Goal: Communication & Community: Answer question/provide support

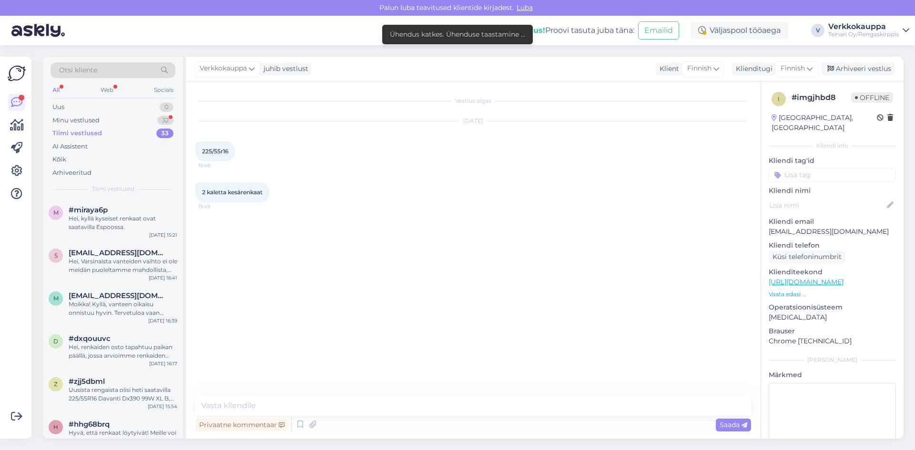
click at [361, 163] on div "[DATE] 225/55r16 15:48" at bounding box center [472, 141] width 555 height 61
click at [89, 120] on div "Minu vestlused" at bounding box center [75, 121] width 47 height 10
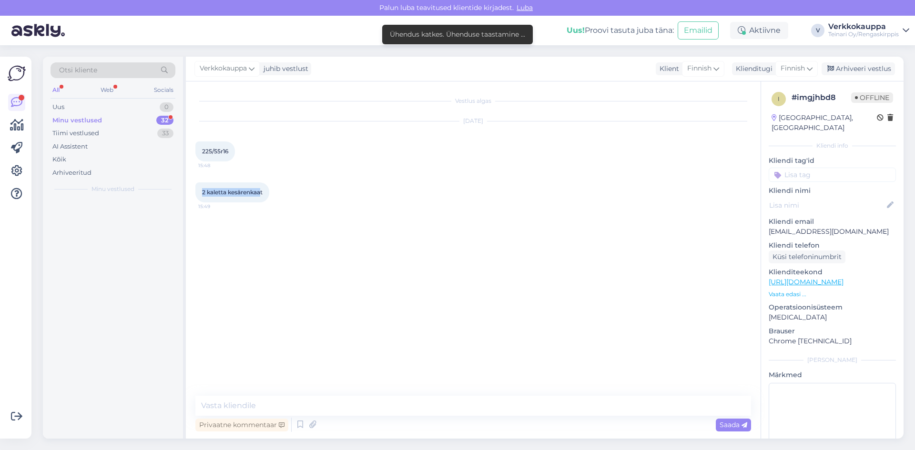
drag, startPoint x: 201, startPoint y: 189, endPoint x: 262, endPoint y: 194, distance: 61.2
click at [262, 194] on div "2 kaletta kesärenkaat 15:49" at bounding box center [232, 192] width 74 height 20
click at [262, 193] on span "2 kaletta kesärenkaat" at bounding box center [232, 192] width 60 height 7
drag, startPoint x: 197, startPoint y: 190, endPoint x: 265, endPoint y: 196, distance: 67.9
click at [265, 196] on div "2 kaletta kesärenkaat 15:49" at bounding box center [232, 192] width 74 height 20
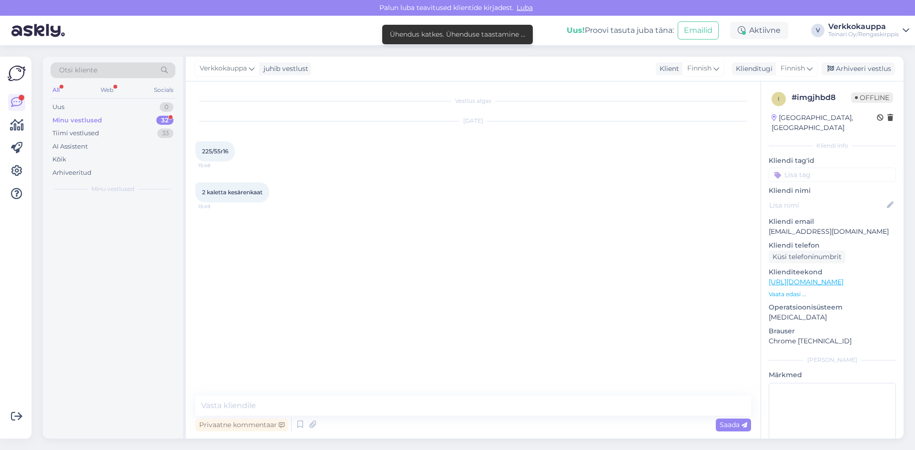
copy span "2 kaletta kesärenkaat"
paste textarea "Hei! Kiitos kyselystä. Meiltä löytyy tällä hetkellä"
paste textarea "käytettyjä kesärenkaita."
drag, startPoint x: 316, startPoint y: 395, endPoint x: 232, endPoint y: 397, distance: 83.9
click at [217, 399] on textarea "Hei!käytettyjä kesärenkaita. Kiitos kyselystä. Meiltä löytyy tällä hetkellä 2 k…" at bounding box center [472, 399] width 555 height 31
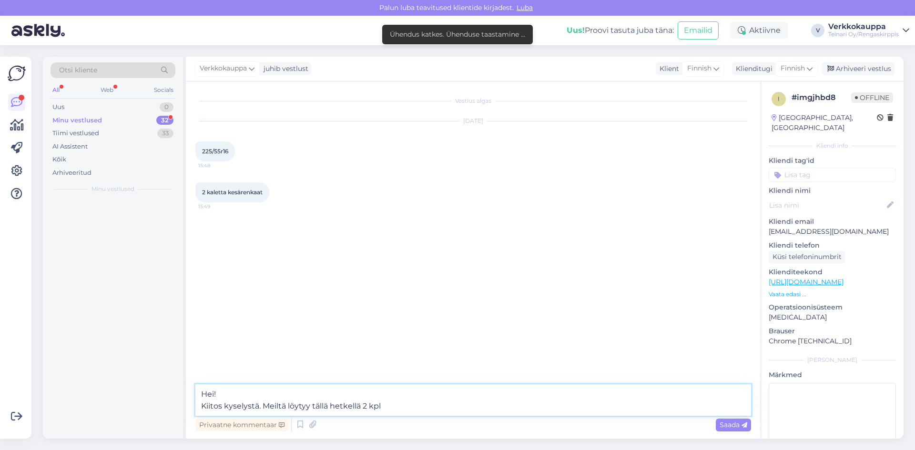
click at [415, 399] on textarea "Hei! Kiitos kyselystä. Meiltä löytyy tällä hetkellä 2 kpl" at bounding box center [472, 399] width 555 height 31
click at [389, 403] on textarea "Hei! Kiitos kyselystä. Meiltä löytyy tällä hetkellä 2 kpl" at bounding box center [472, 399] width 555 height 31
paste textarea "käytettyjä kesärenkaita."
paste textarea "225/55R16 Continental EcoContact 6 95W kesä 5mm"
paste textarea "58,00€/kpl"
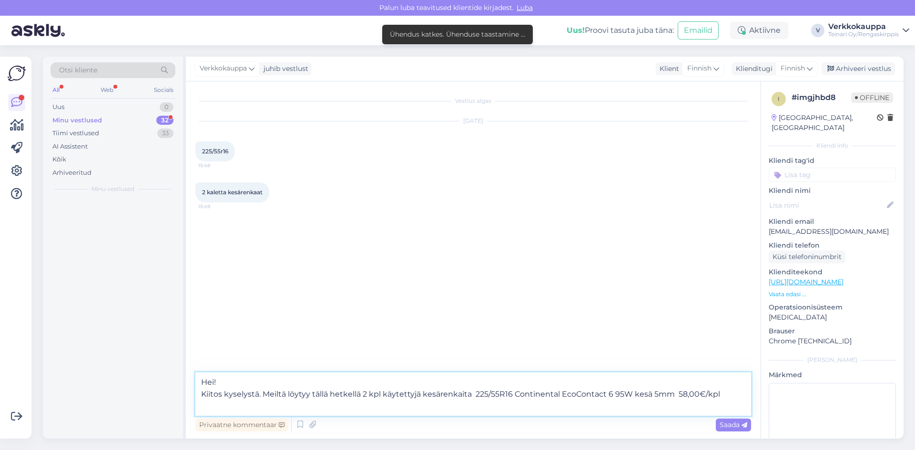
paste textarea "[URL][DOMAIN_NAME]"
type textarea "Hei! Kiitos kyselystä. Meiltä löytyy tällä hetkellä 2 kpl käytettyjä kesärenkai…"
click at [729, 429] on div "Saada" at bounding box center [732, 425] width 35 height 13
click at [726, 423] on span "Saada" at bounding box center [733, 425] width 28 height 9
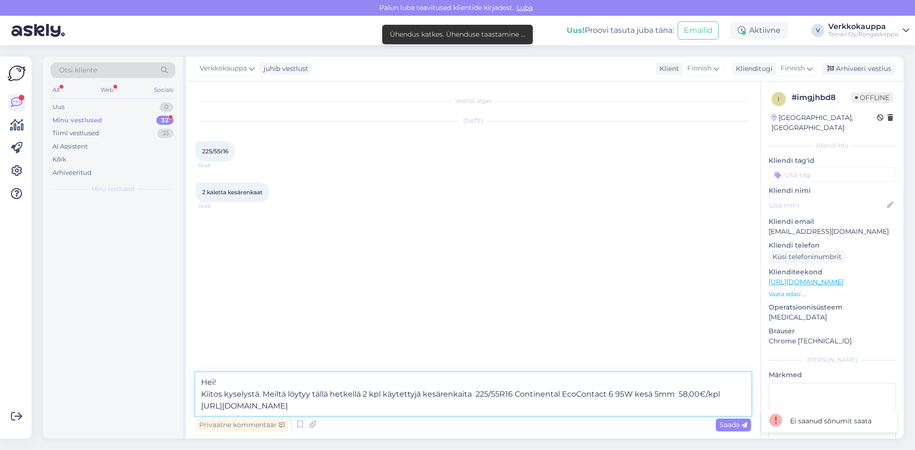
drag, startPoint x: 201, startPoint y: 377, endPoint x: 558, endPoint y: 421, distance: 359.9
click at [558, 421] on div "Hei! Kiitos kyselystä. Meiltä löytyy tällä hetkellä 2 kpl käytettyjä kesärenkai…" at bounding box center [472, 402] width 555 height 61
click at [18, 103] on icon at bounding box center [16, 102] width 11 height 11
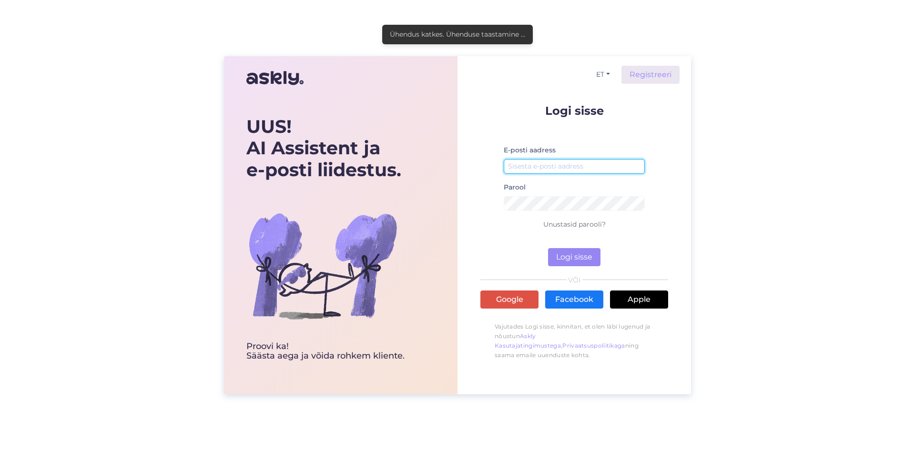
type input "[EMAIL_ADDRESS][DOMAIN_NAME]"
drag, startPoint x: 564, startPoint y: 247, endPoint x: 567, endPoint y: 255, distance: 8.8
click at [564, 249] on form "Logi sisse E-posti aadress [EMAIL_ADDRESS][DOMAIN_NAME] Parool Unustasid parool…" at bounding box center [574, 185] width 188 height 161
click at [571, 257] on button "Logi sisse" at bounding box center [574, 257] width 52 height 18
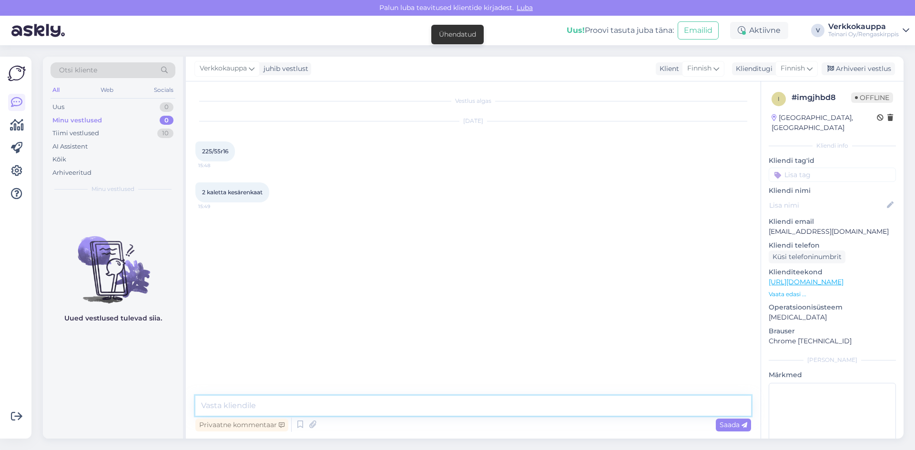
paste textarea "Hei! Kiitos kyselystä. Meiltä löytyy tällä hetkellä 2 kpl käytettyjä kesärenkai…"
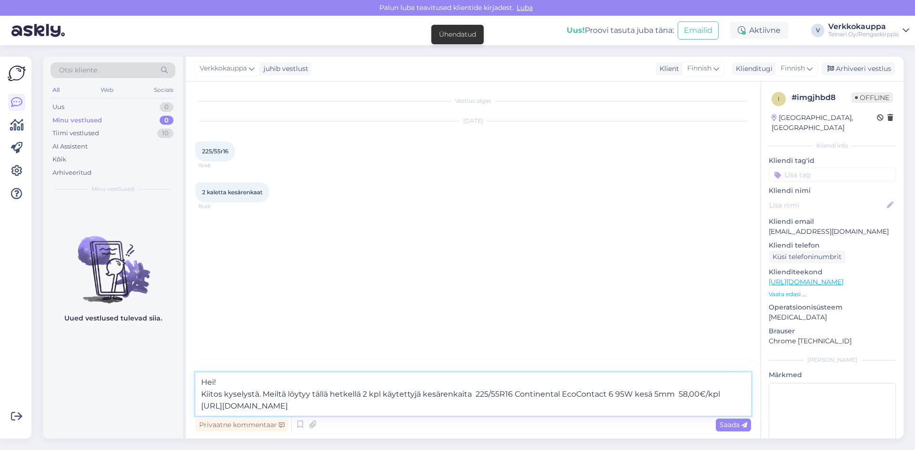
type textarea "Hei! Kiitos kyselystä. Meiltä löytyy tällä hetkellä 2 kpl käytettyjä kesärenkai…"
drag, startPoint x: 709, startPoint y: 424, endPoint x: 724, endPoint y: 426, distance: 14.9
click at [716, 426] on div "Privaatne kommentaar Saada" at bounding box center [472, 425] width 555 height 18
click at [724, 426] on span "Saada" at bounding box center [733, 425] width 28 height 9
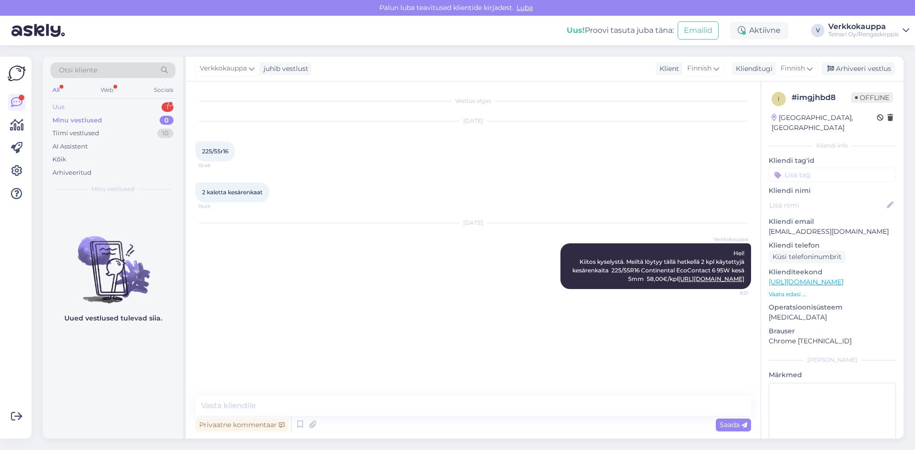
click at [69, 104] on div "Uus 1" at bounding box center [112, 107] width 125 height 13
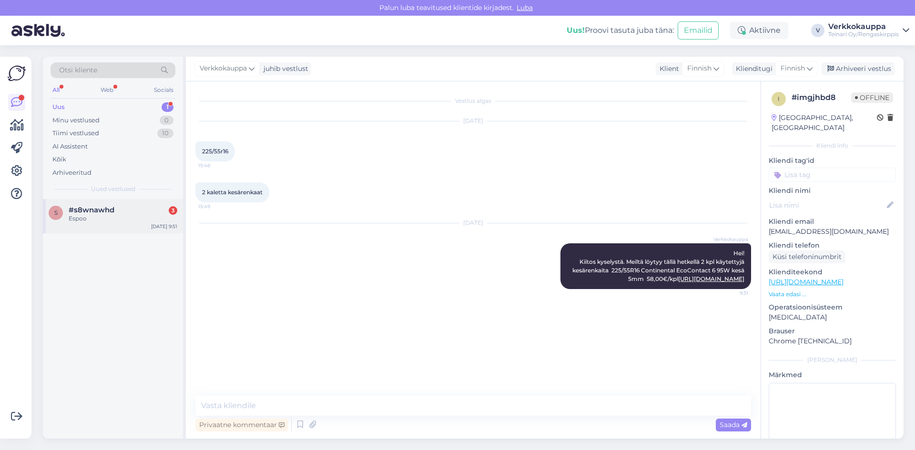
click at [87, 229] on div "s #s8wnawhd 3 Espoo [DATE] 9:51" at bounding box center [113, 216] width 140 height 34
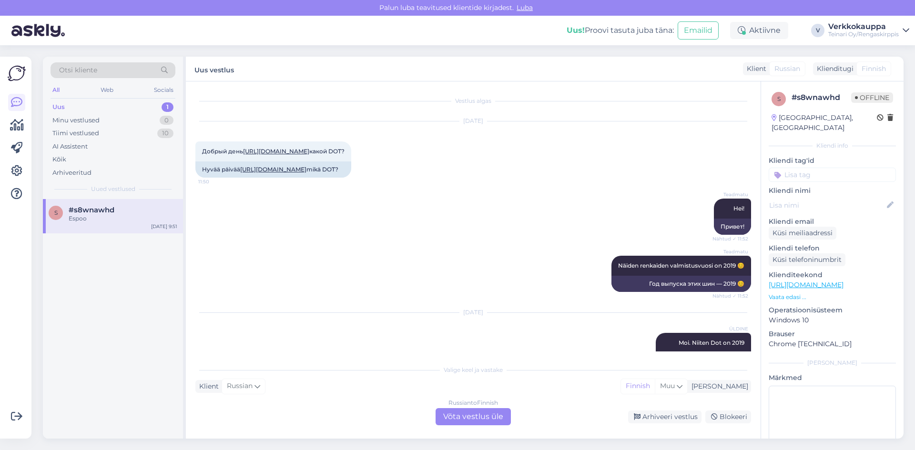
scroll to position [322, 0]
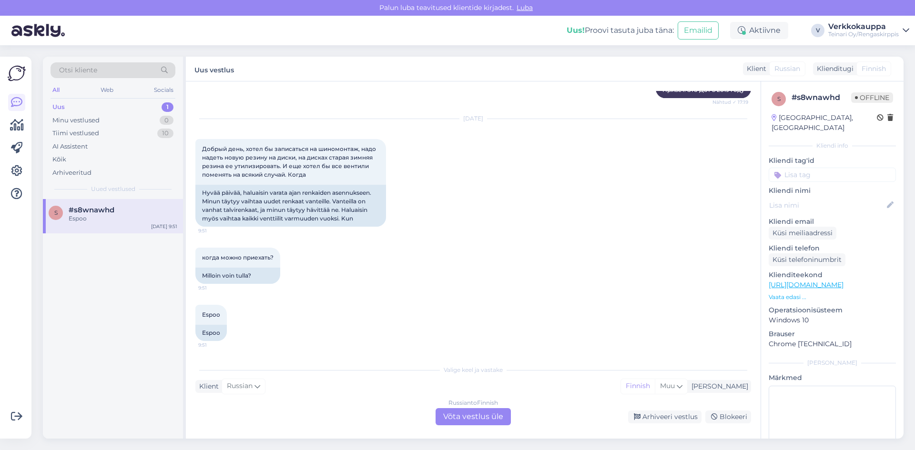
click at [468, 418] on div "Russian to Finnish Võta vestlus üle" at bounding box center [472, 416] width 75 height 17
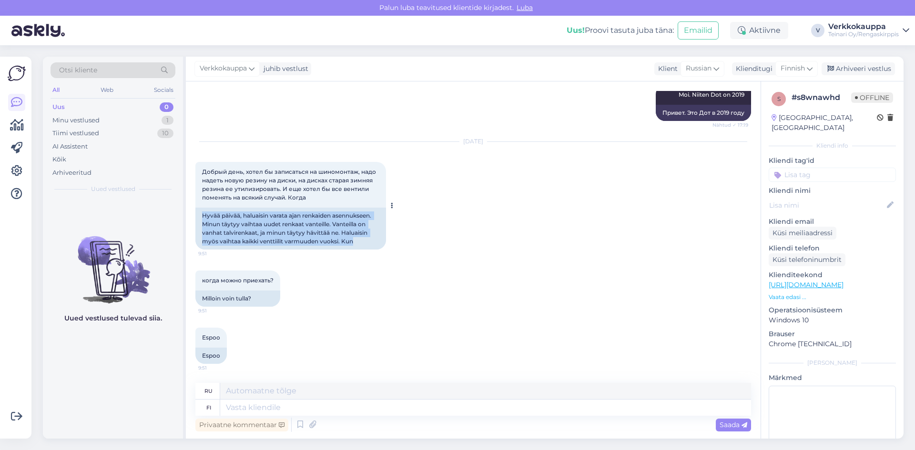
drag, startPoint x: 201, startPoint y: 216, endPoint x: 334, endPoint y: 239, distance: 135.3
click at [353, 244] on div "Hyvää päivää, haluaisin varata ajan renkaiden asennukseen. Minun täytyy vaihtaa…" at bounding box center [290, 229] width 191 height 42
copy div "Hyvää päivää, haluaisin varata ajan renkaiden asennukseen. Minun täytyy vaihtaa…"
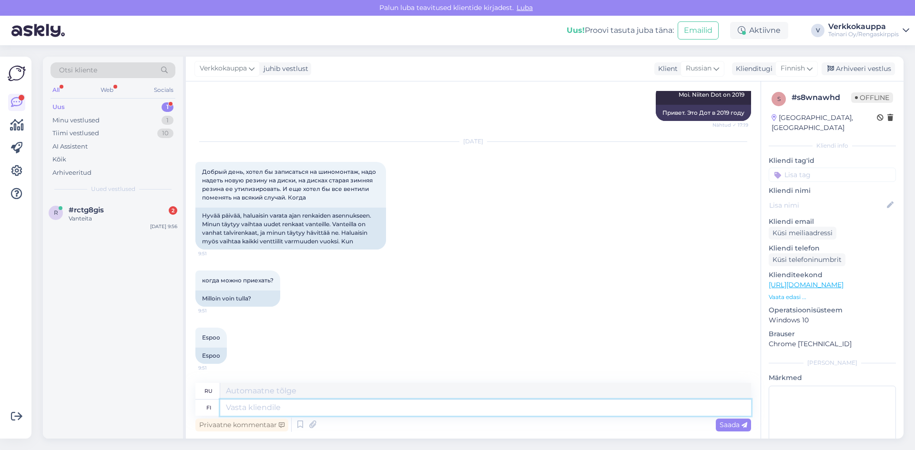
paste textarea "Hyvää päivää! Kiitos viestistäsi. Meille voi tällä hetkellä tulla renkaiden ase…"
type textarea "Hyvää päivää! Kiitos viestistäsi. Meille voi tällä hetkellä tulla renkaiden ase…"
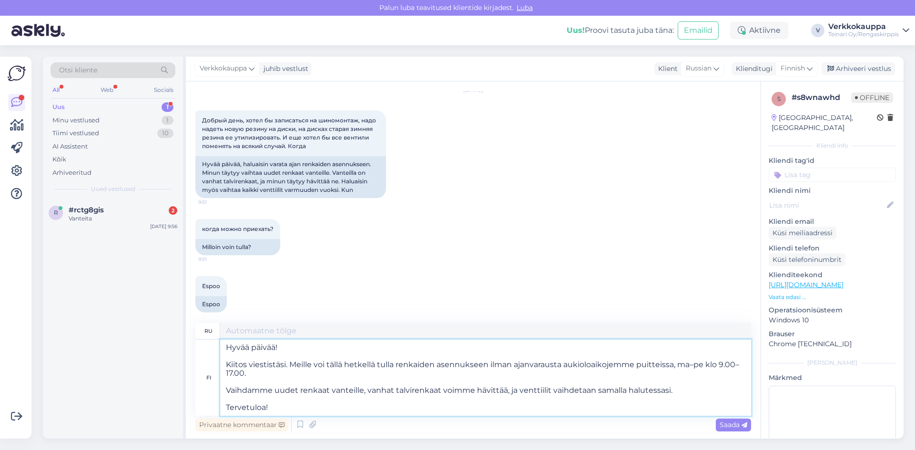
scroll to position [322, 0]
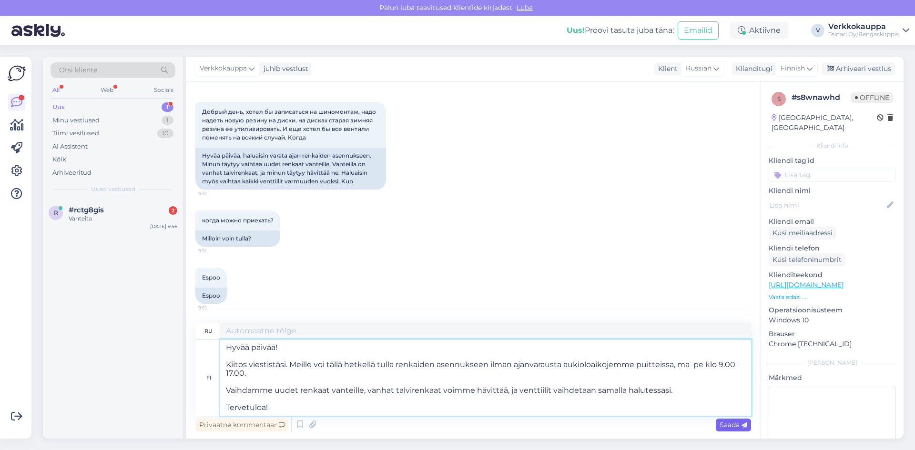
type textarea "Добрый день! Спасибо за ваше сообщение. В настоящее время вы можете приехать к …"
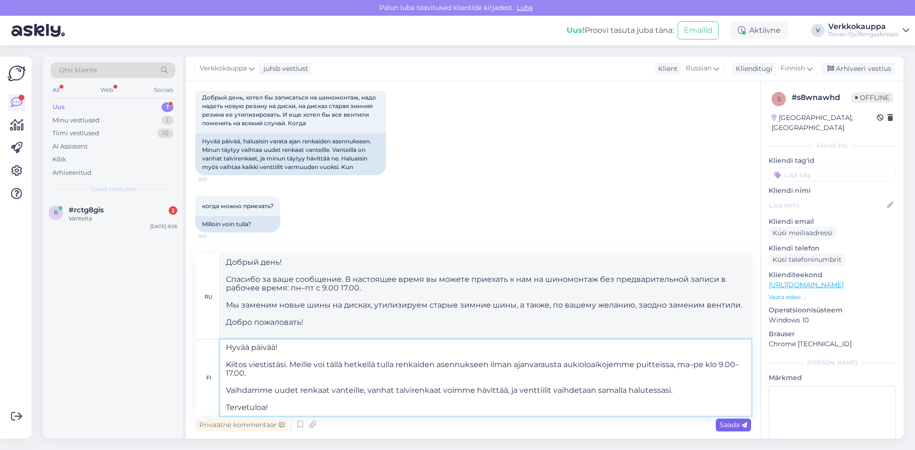
type textarea "Hyvää päivää! Kiitos viestistäsi. Meille voi tällä hetkellä tulla renkaiden ase…"
click at [725, 428] on span "Saada" at bounding box center [733, 425] width 28 height 9
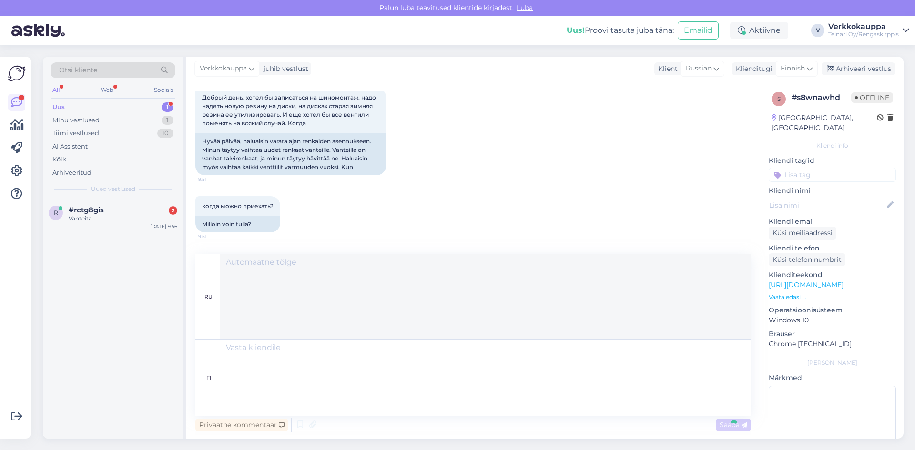
scroll to position [528, 0]
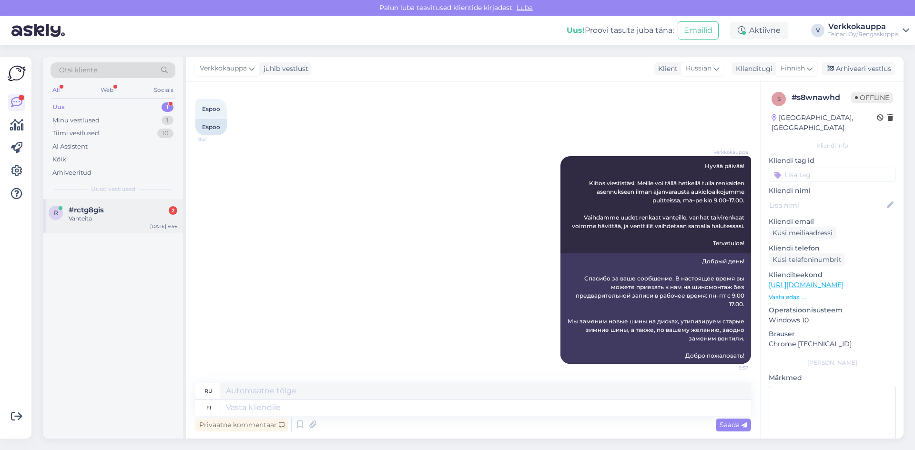
click at [91, 221] on div "Vanteita" at bounding box center [123, 218] width 109 height 9
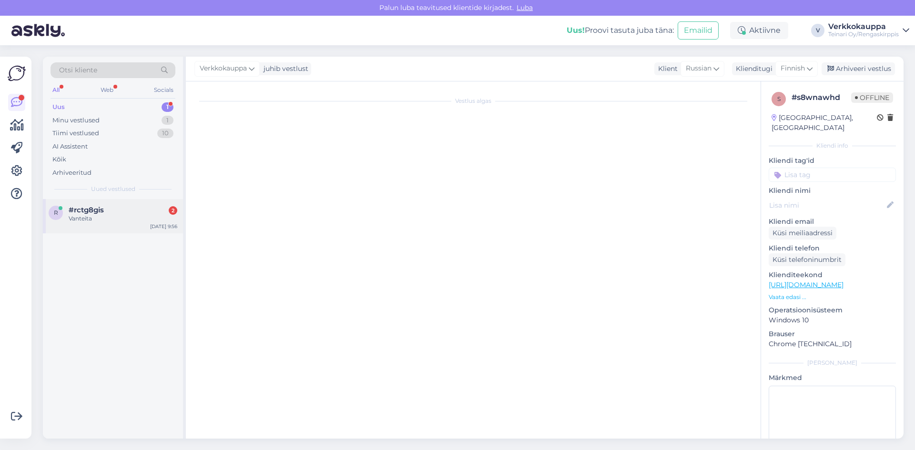
scroll to position [0, 0]
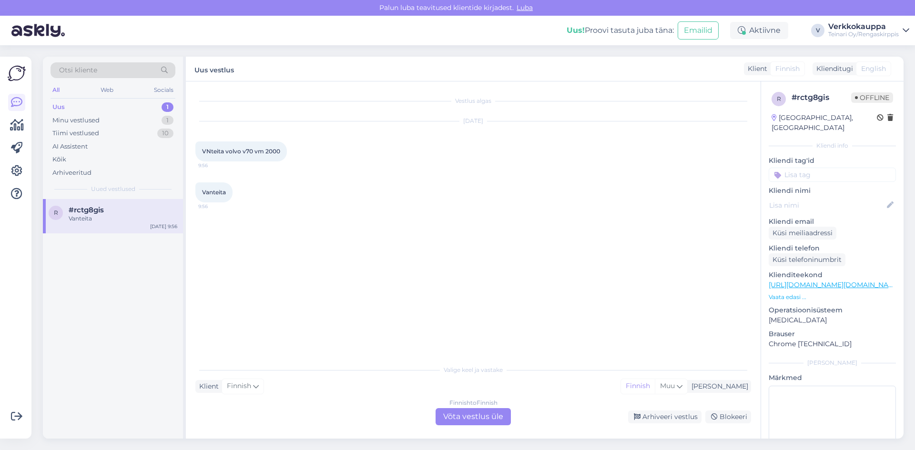
click at [447, 421] on div "Finnish to Finnish Võta vestlus üle" at bounding box center [472, 416] width 75 height 17
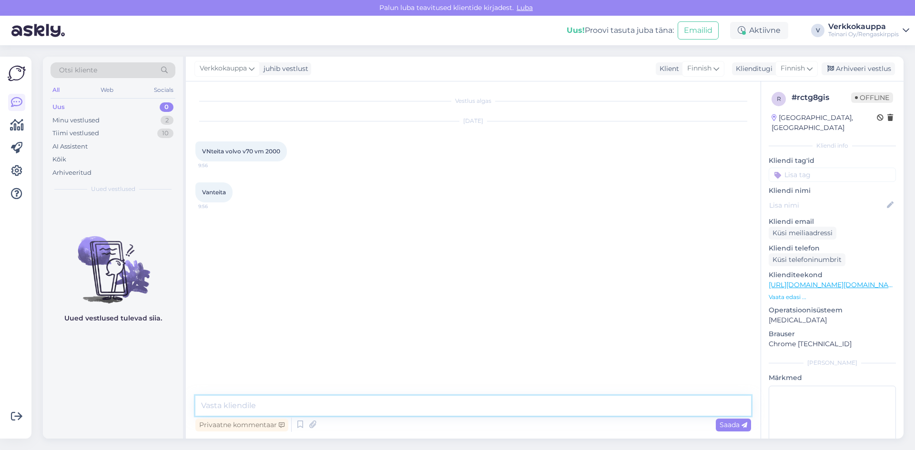
click at [269, 407] on textarea at bounding box center [472, 406] width 555 height 20
type textarea "Hei , minkä tuumasia"
drag, startPoint x: 287, startPoint y: 399, endPoint x: 196, endPoint y: 401, distance: 91.0
click at [196, 401] on textarea "Hei , minkä tuumasia" at bounding box center [472, 406] width 555 height 20
drag, startPoint x: 203, startPoint y: 147, endPoint x: 281, endPoint y: 155, distance: 78.1
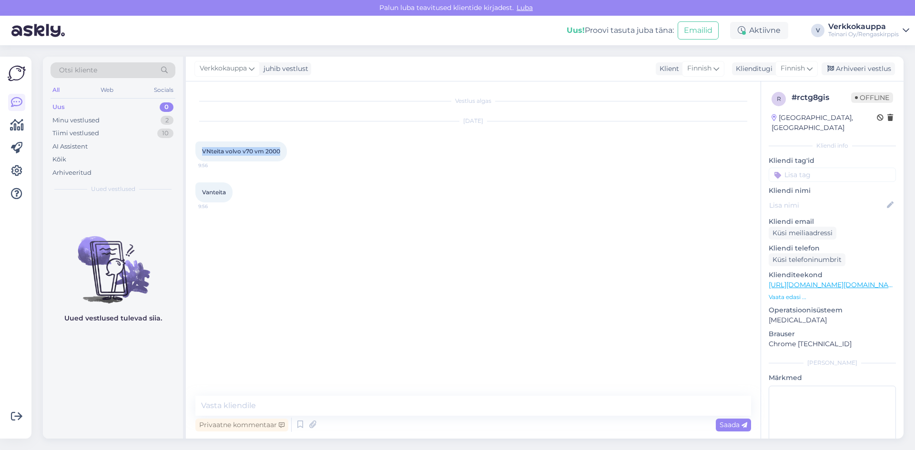
click at [281, 155] on div "VNteita volvo v70 vm 2000 9:56" at bounding box center [240, 151] width 91 height 20
copy span "VNteita volvo v70 vm 2000"
paste textarea "Hei! Kiitos kyselystäsi vanteista Volvo V70:een (vm. 2000). Jotta voimme varmis…"
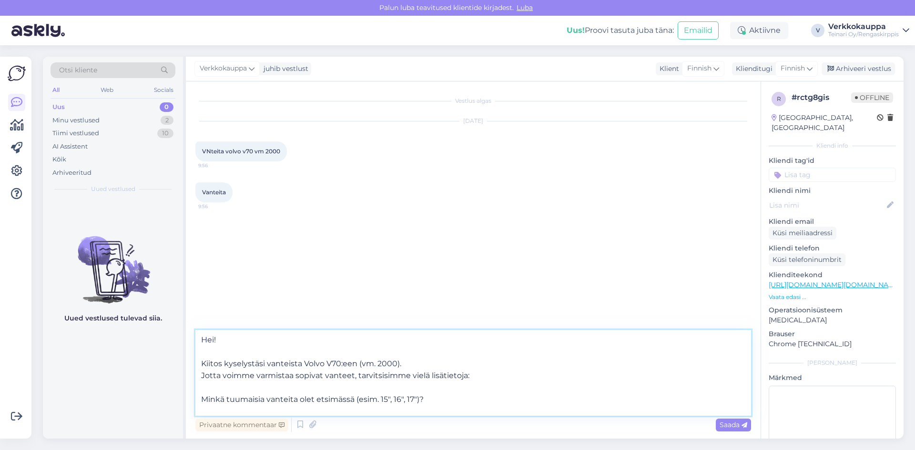
drag, startPoint x: 303, startPoint y: 362, endPoint x: 408, endPoint y: 365, distance: 104.8
click at [408, 365] on textarea "Hei! Kiitos kyselystäsi vanteista Volvo V70:een (vm. 2000). Jotta voimme varmis…" at bounding box center [472, 373] width 555 height 86
type textarea "Hei! Kiitos kyselystäsi vanteista. Jotta voimme varmistaa sopivat vanteet, tarv…"
click at [727, 430] on div "Saada" at bounding box center [732, 425] width 35 height 13
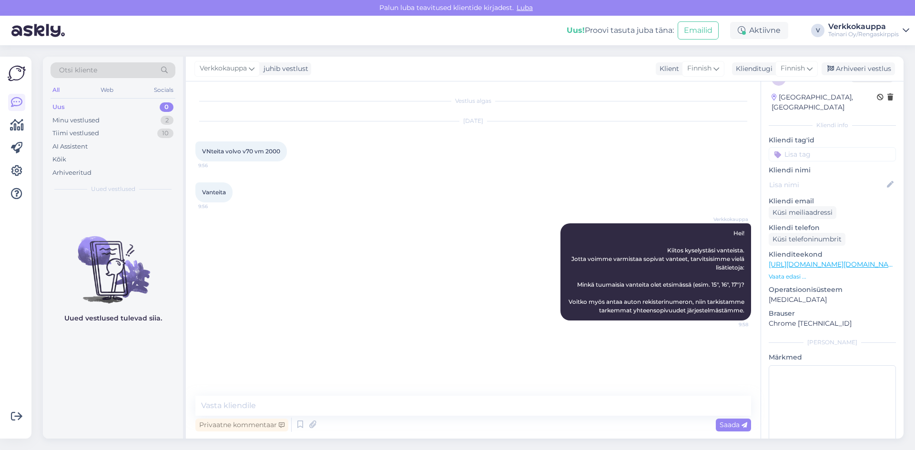
scroll to position [37, 0]
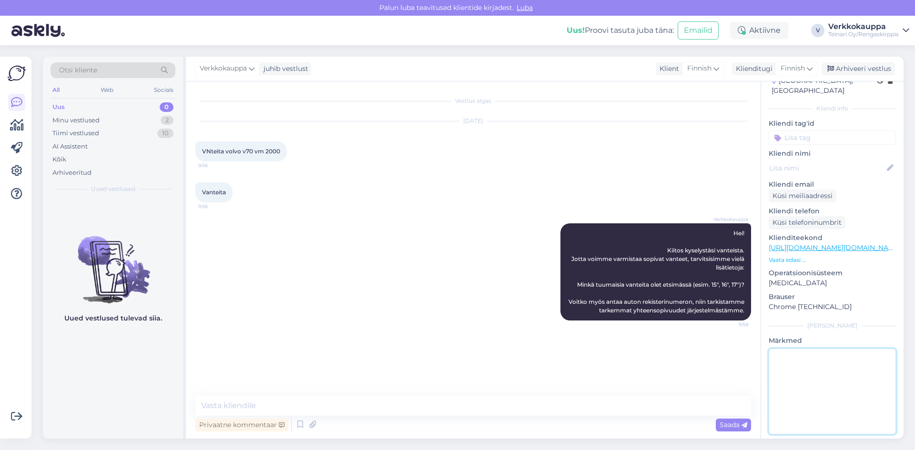
click at [800, 357] on textarea at bounding box center [831, 392] width 127 height 86
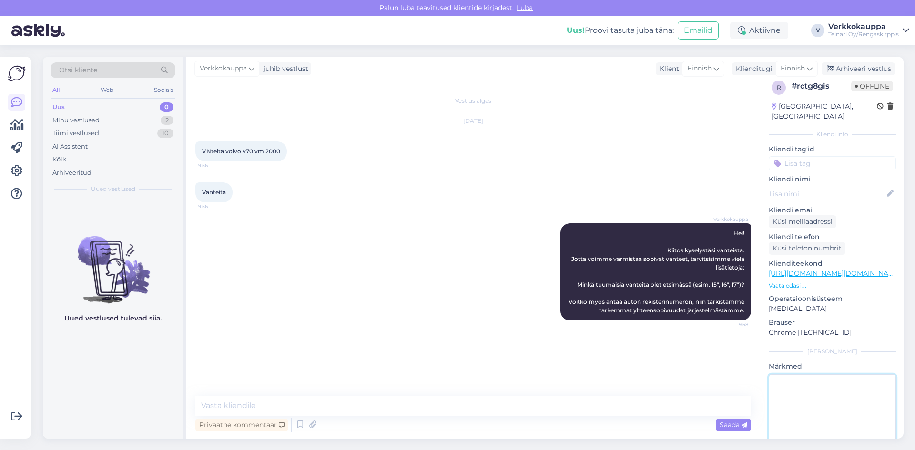
scroll to position [0, 0]
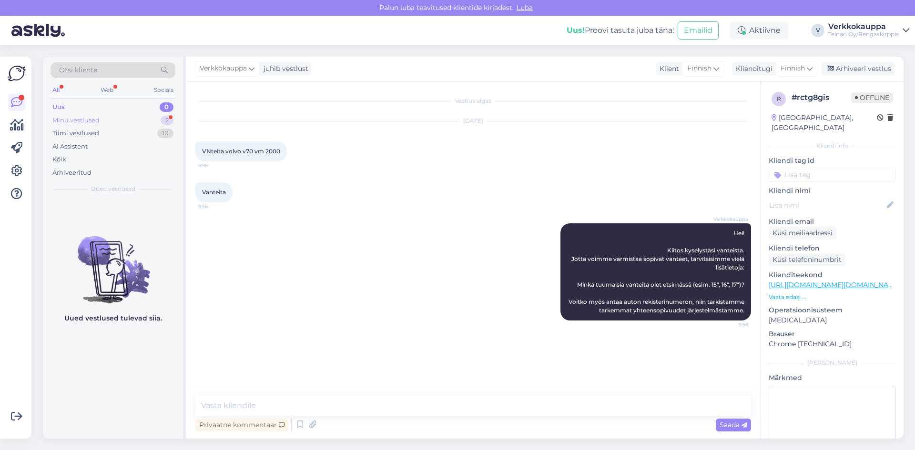
click at [84, 119] on div "Minu vestlused" at bounding box center [75, 121] width 47 height 10
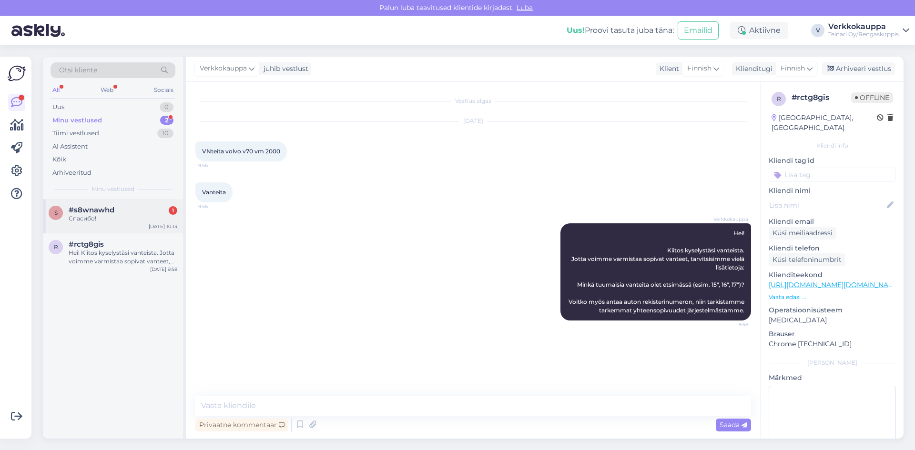
click at [107, 204] on div "s #s8wnawhd 1 Спасибо! [DATE] 10:13" at bounding box center [113, 216] width 140 height 34
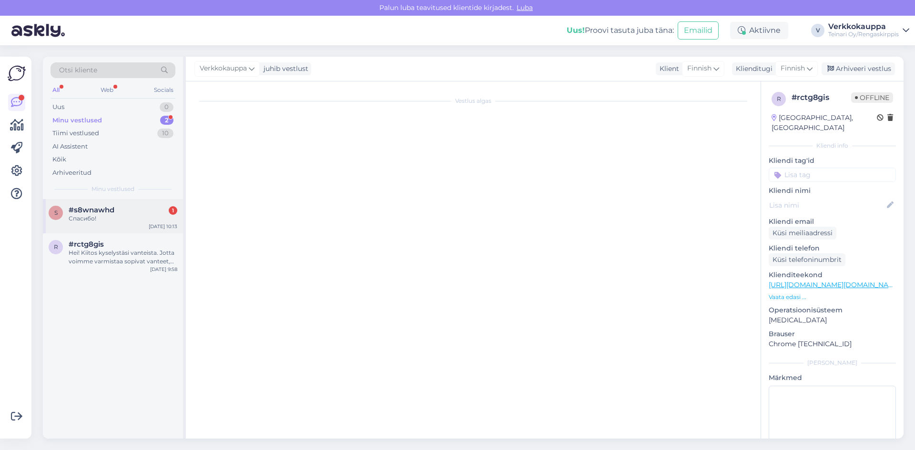
scroll to position [585, 0]
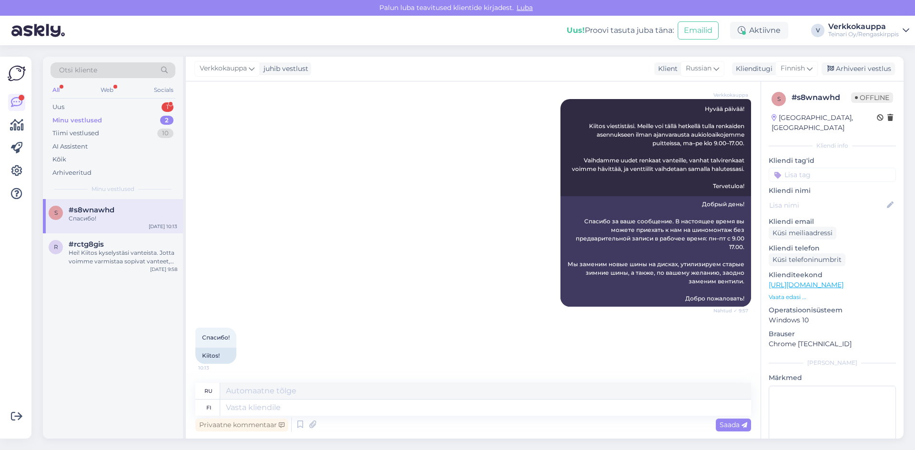
click at [101, 216] on div "Спасибо!" at bounding box center [123, 218] width 109 height 9
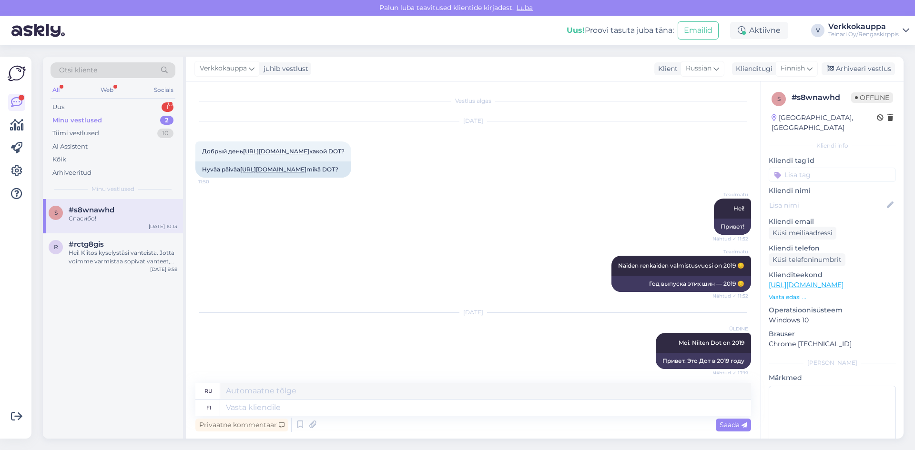
click at [90, 121] on div "Minu vestlused" at bounding box center [77, 121] width 50 height 10
click at [88, 110] on div "Uus 1" at bounding box center [112, 107] width 125 height 13
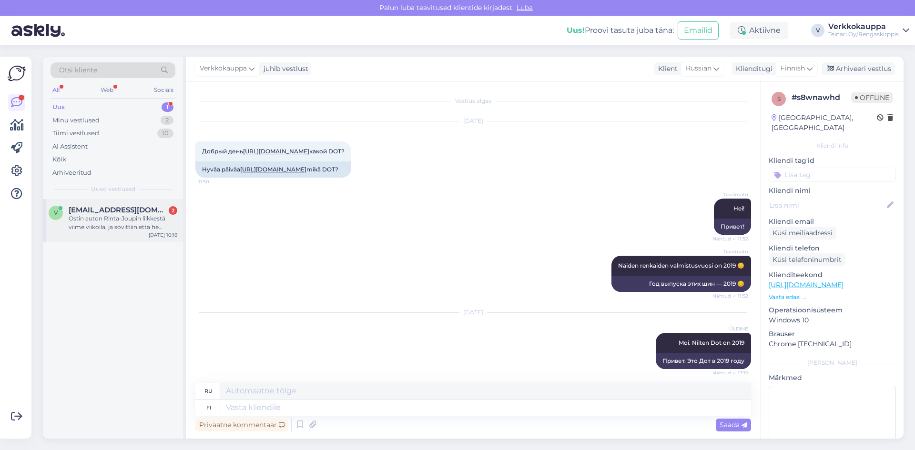
click at [108, 220] on div "Ostin auton Rinta-Joupin liikkestä viime viikolla, ja sovittiin että he tilaisi…" at bounding box center [123, 222] width 109 height 17
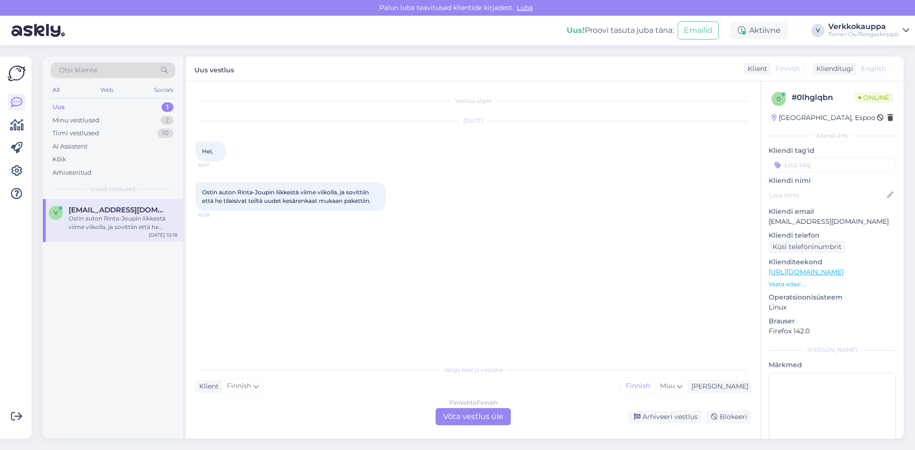
click at [467, 416] on div "Finnish to Finnish Võta vestlus üle" at bounding box center [472, 416] width 75 height 17
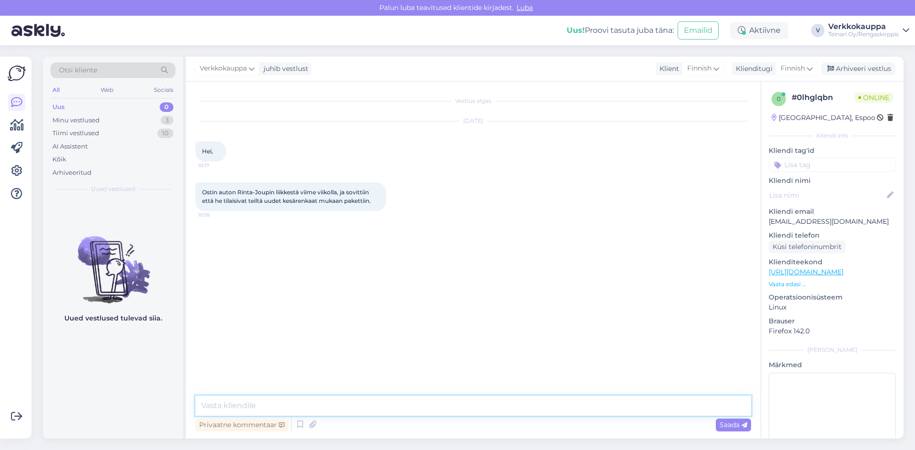
click at [302, 405] on textarea at bounding box center [472, 406] width 555 height 20
type textarea "Hei oleteko"
drag, startPoint x: 248, startPoint y: 402, endPoint x: 192, endPoint y: 407, distance: 55.9
click at [192, 407] on div "Vestlus algas [DATE] Hei, 10:17 Ostin auton Rinta-Joupin liikkestä viime viikol…" at bounding box center [473, 259] width 574 height 357
drag, startPoint x: 200, startPoint y: 190, endPoint x: 380, endPoint y: 219, distance: 182.4
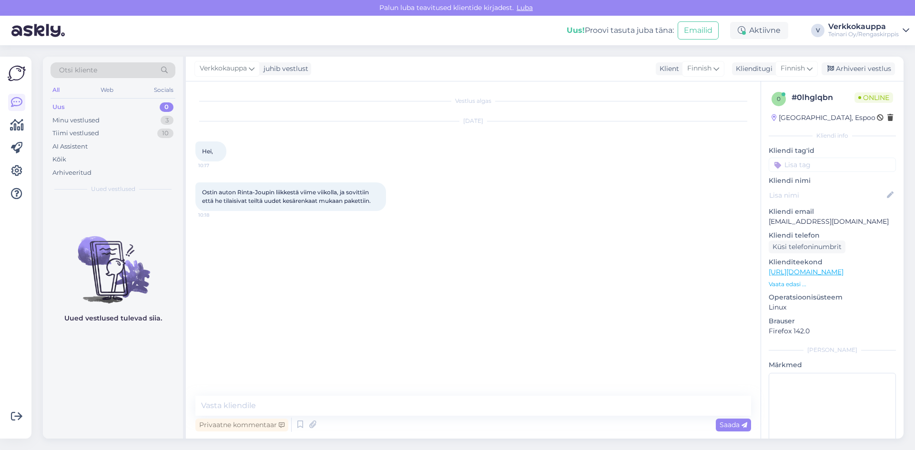
click at [380, 219] on div "Ostin auton Rinta-Joupin liikkestä viime viikolla, ja sovittiin että he tilaisi…" at bounding box center [472, 197] width 555 height 50
copy span "Ostin auton Rinta-Joupin liikkestä viime viikolla, ja sovittiin että he tilaisi…"
click at [82, 149] on div "AI Assistent" at bounding box center [69, 147] width 35 height 10
